Goal: Information Seeking & Learning: Check status

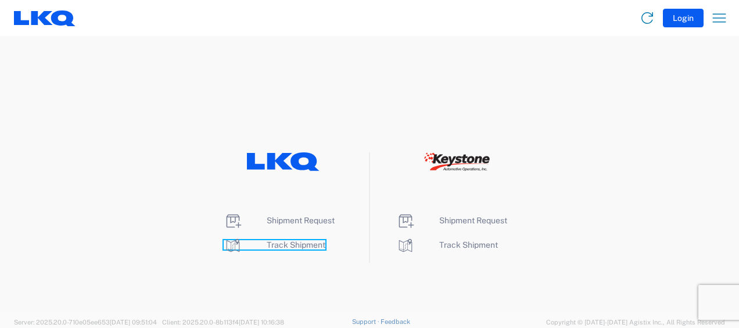
click at [296, 244] on span "Track Shipment" at bounding box center [296, 244] width 59 height 9
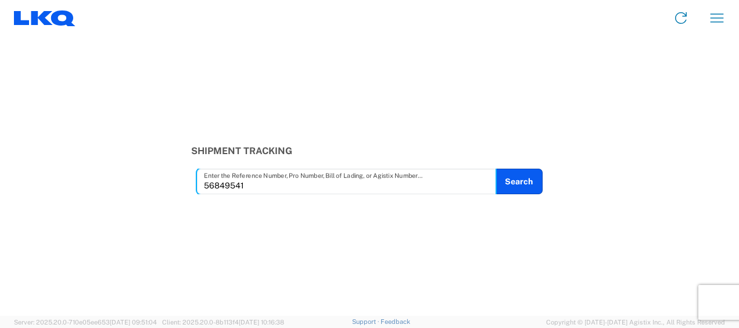
type input "56849541"
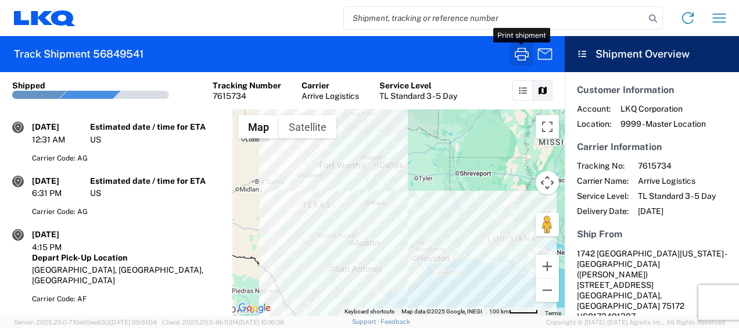
click at [523, 52] on icon "button" at bounding box center [522, 54] width 19 height 19
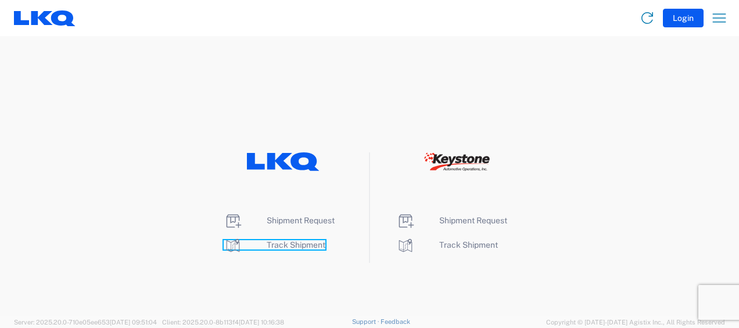
click at [285, 243] on span "Track Shipment" at bounding box center [296, 244] width 59 height 9
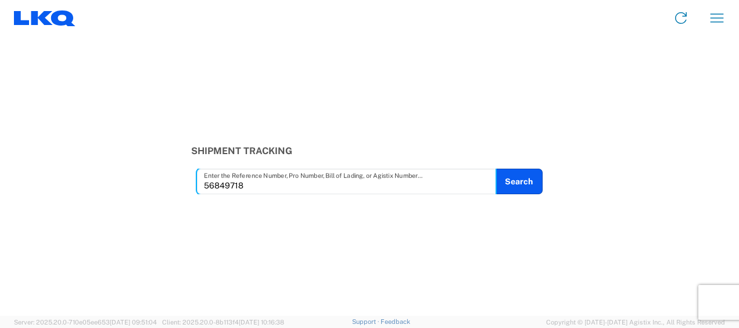
type input "56849718"
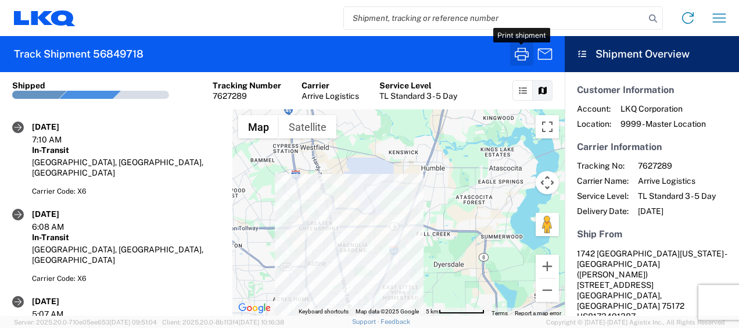
click at [521, 58] on icon "button" at bounding box center [522, 54] width 19 height 19
